Goal: Task Accomplishment & Management: Manage account settings

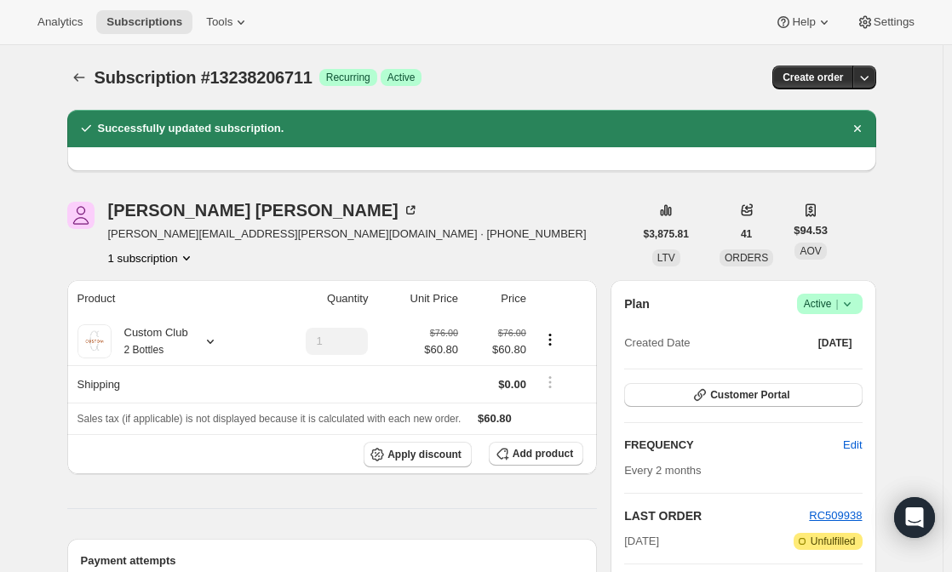
scroll to position [239, 0]
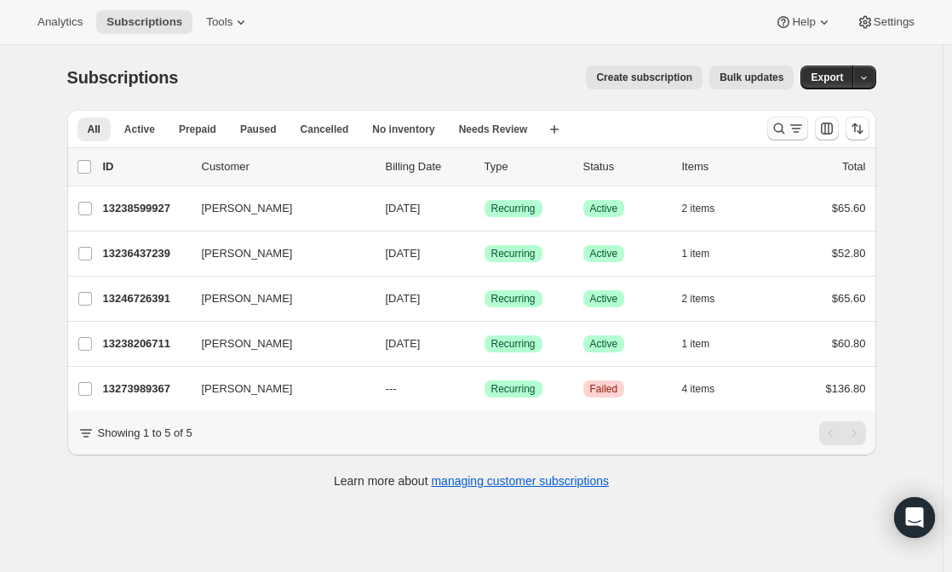
click at [785, 129] on icon "Search and filter results" at bounding box center [779, 128] width 17 height 17
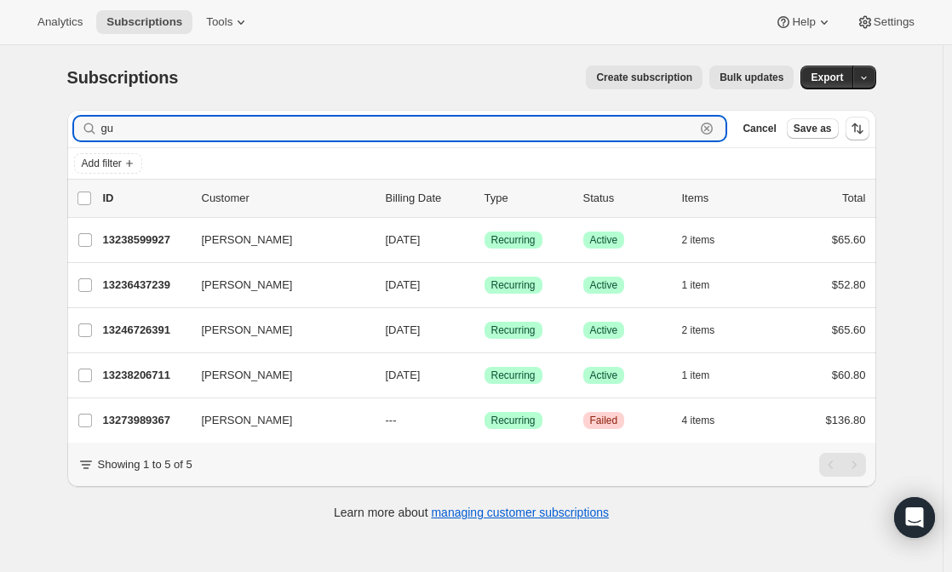
type input "g"
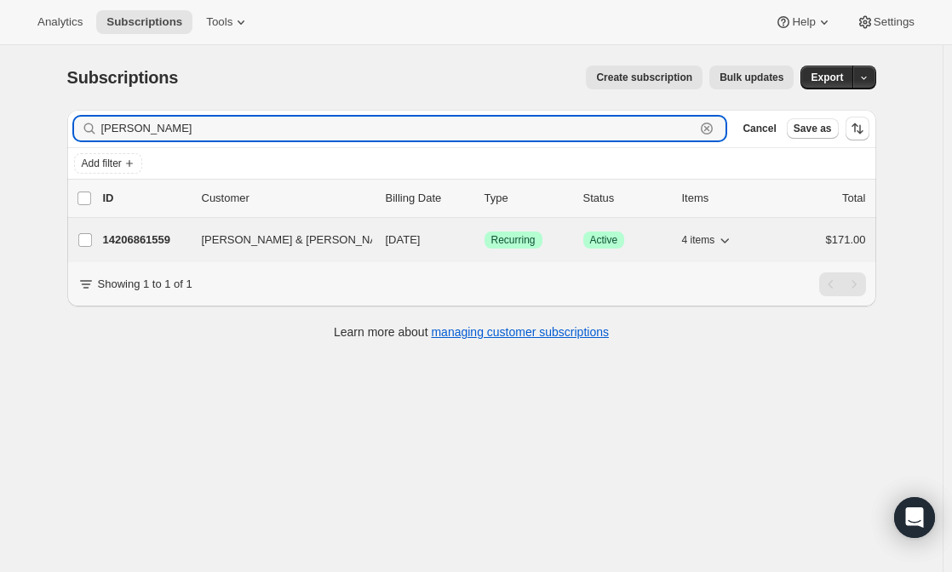
type input "[PERSON_NAME]"
click at [304, 241] on span "[PERSON_NAME] & [PERSON_NAME]" at bounding box center [300, 240] width 196 height 17
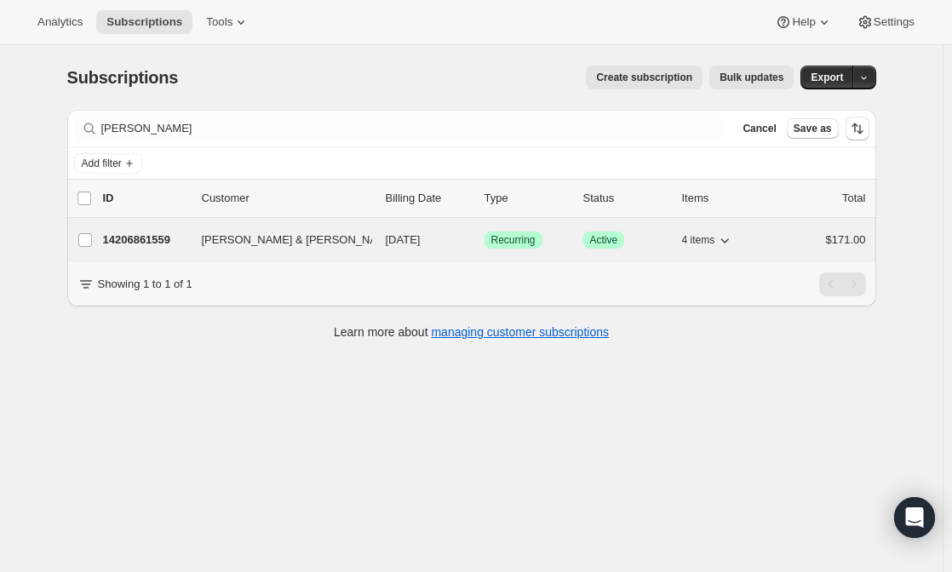
click at [196, 239] on div "14206861559 [PERSON_NAME] & [PERSON_NAME] [DATE] Success Recurring Success Acti…" at bounding box center [484, 240] width 763 height 24
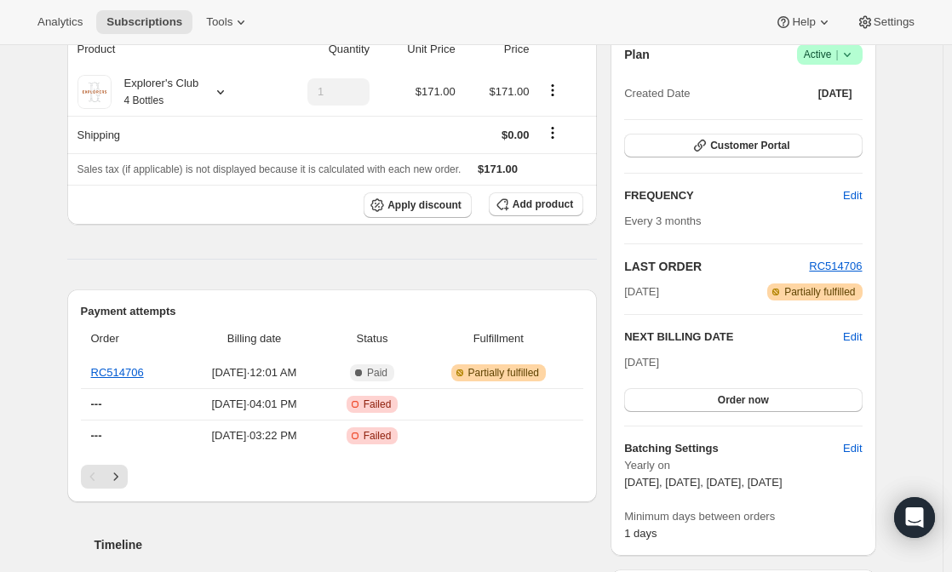
scroll to position [175, 0]
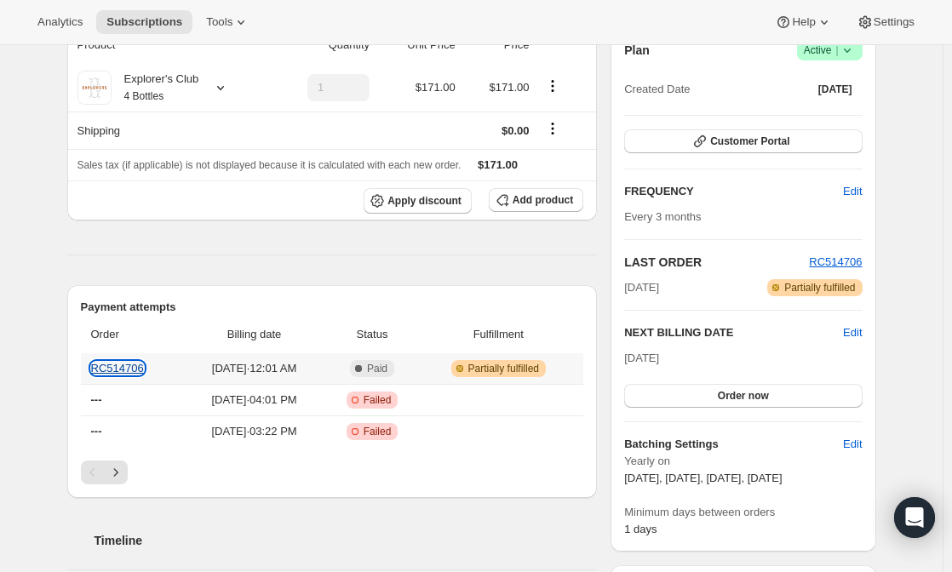
click at [130, 365] on link "RC514706" at bounding box center [117, 368] width 53 height 13
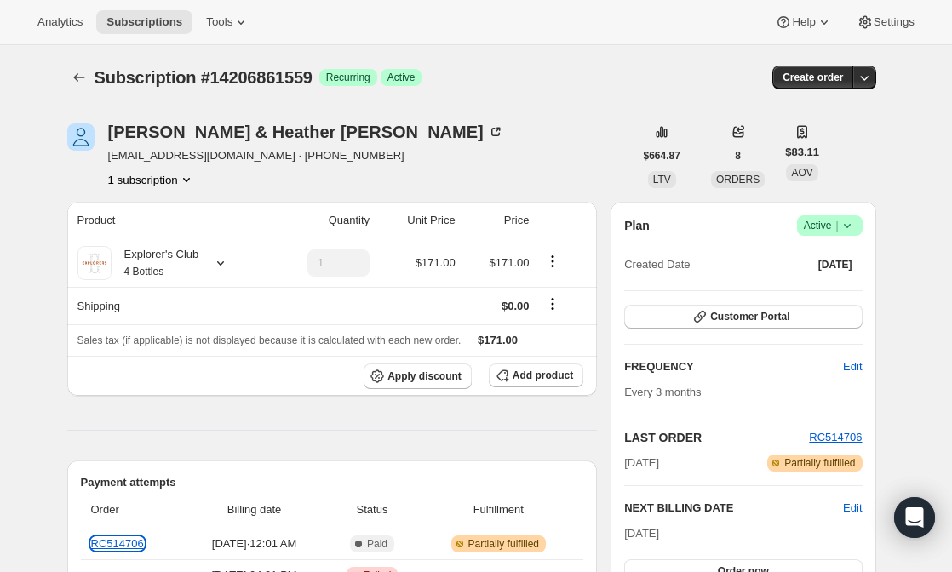
scroll to position [209, 0]
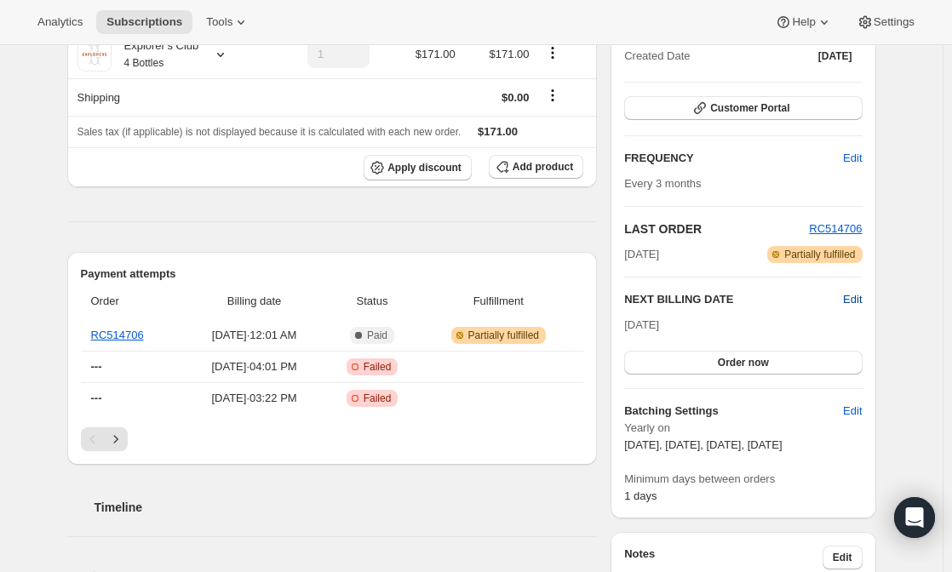
click at [853, 298] on span "Edit" at bounding box center [852, 299] width 19 height 17
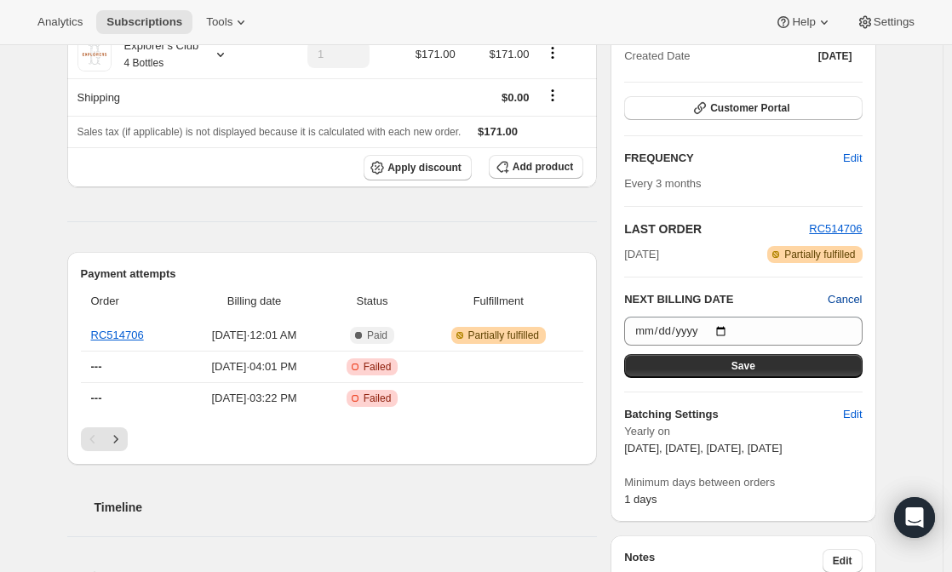
click at [853, 298] on span "Cancel" at bounding box center [845, 299] width 34 height 17
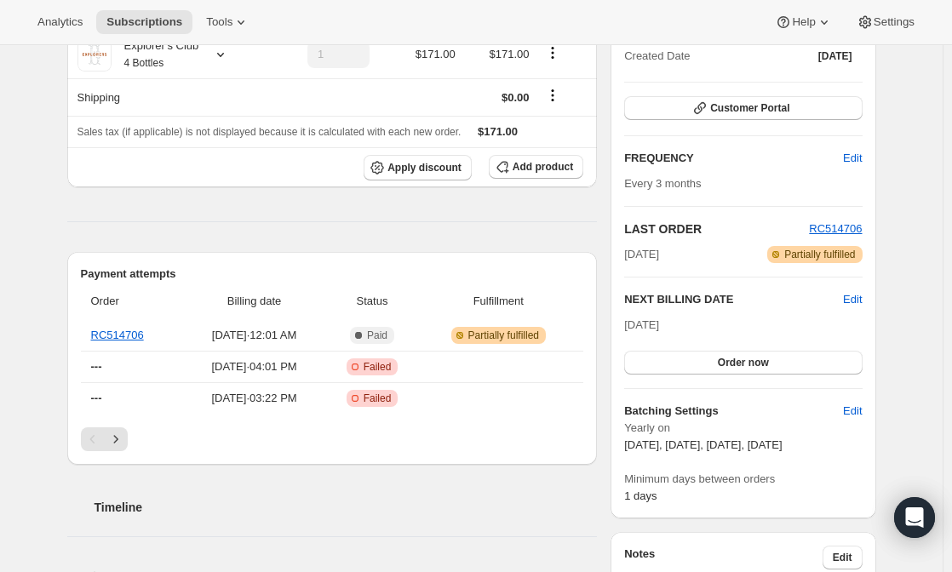
scroll to position [0, 0]
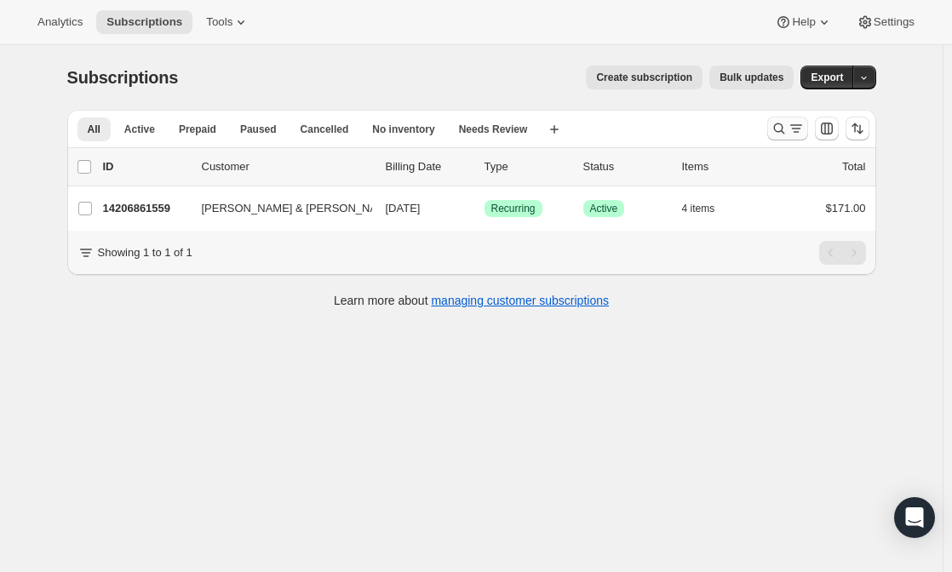
click at [778, 125] on icon "Search and filter results" at bounding box center [779, 128] width 17 height 17
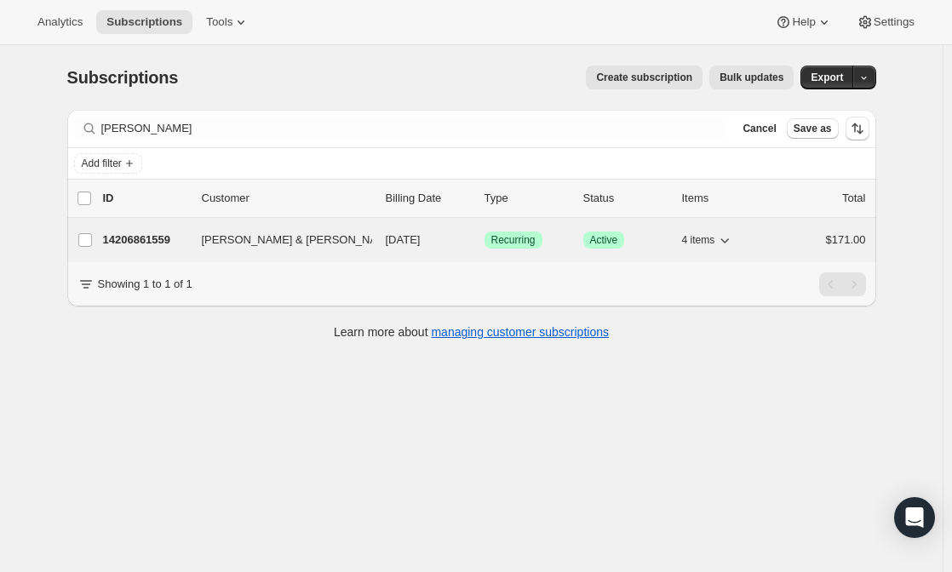
click at [334, 247] on button "[PERSON_NAME] & [PERSON_NAME]" at bounding box center [277, 240] width 170 height 27
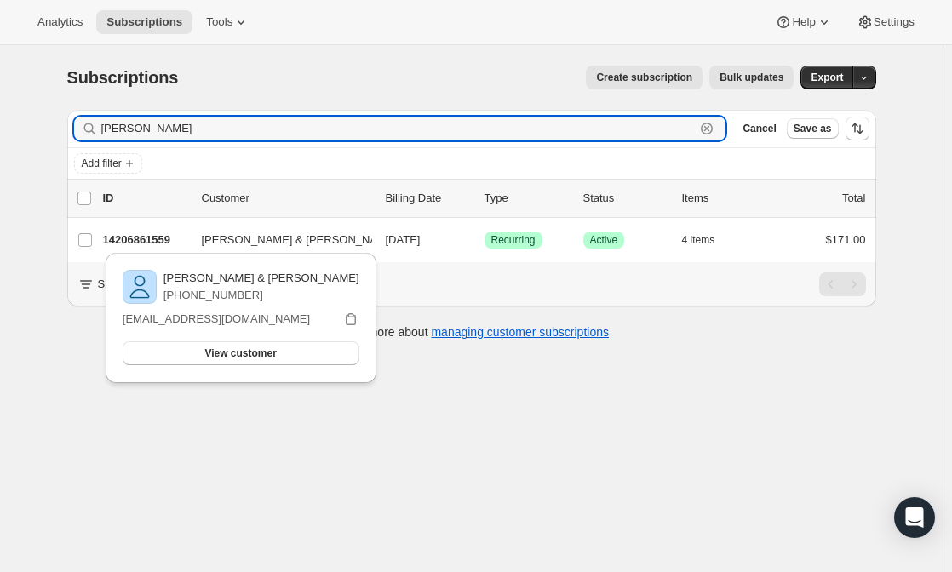
drag, startPoint x: 158, startPoint y: 134, endPoint x: 40, endPoint y: 115, distance: 119.9
click at [40, 115] on div "Subscriptions. This page is ready Subscriptions Create subscription Bulk update…" at bounding box center [471, 331] width 943 height 572
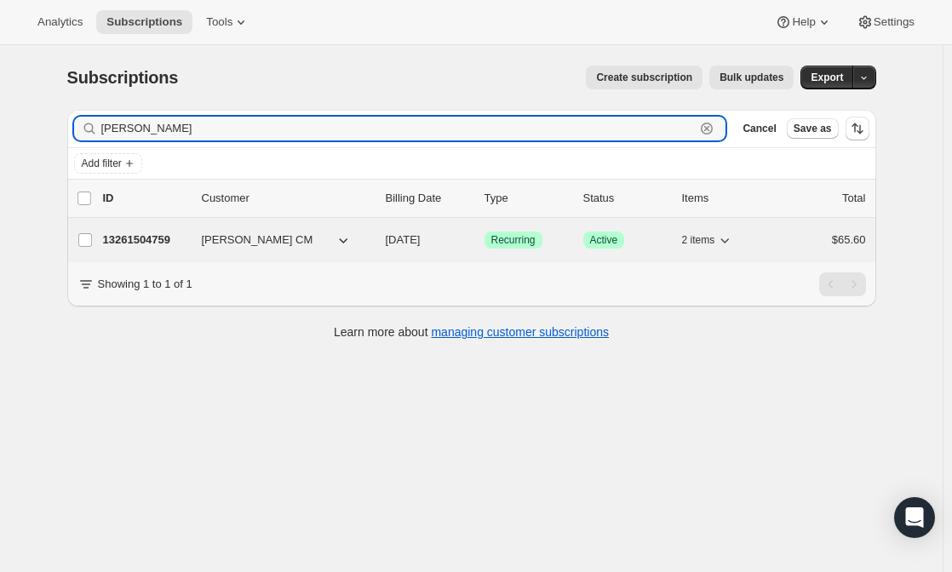
type input "[PERSON_NAME]"
click at [170, 228] on div "13261504759 [PERSON_NAME] CM [DATE] Success Recurring Success Active 2 items $6…" at bounding box center [484, 240] width 763 height 24
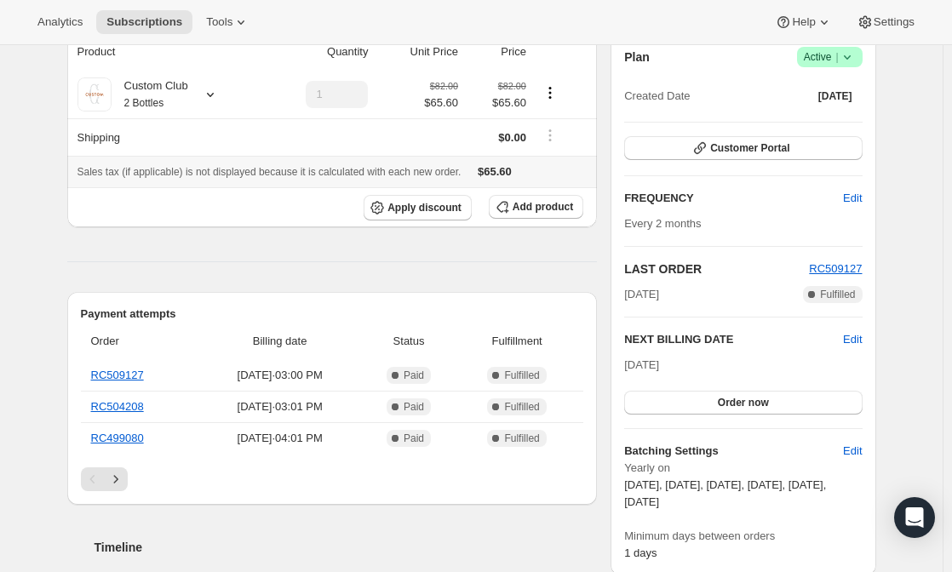
scroll to position [168, 0]
